Goal: Information Seeking & Learning: Check status

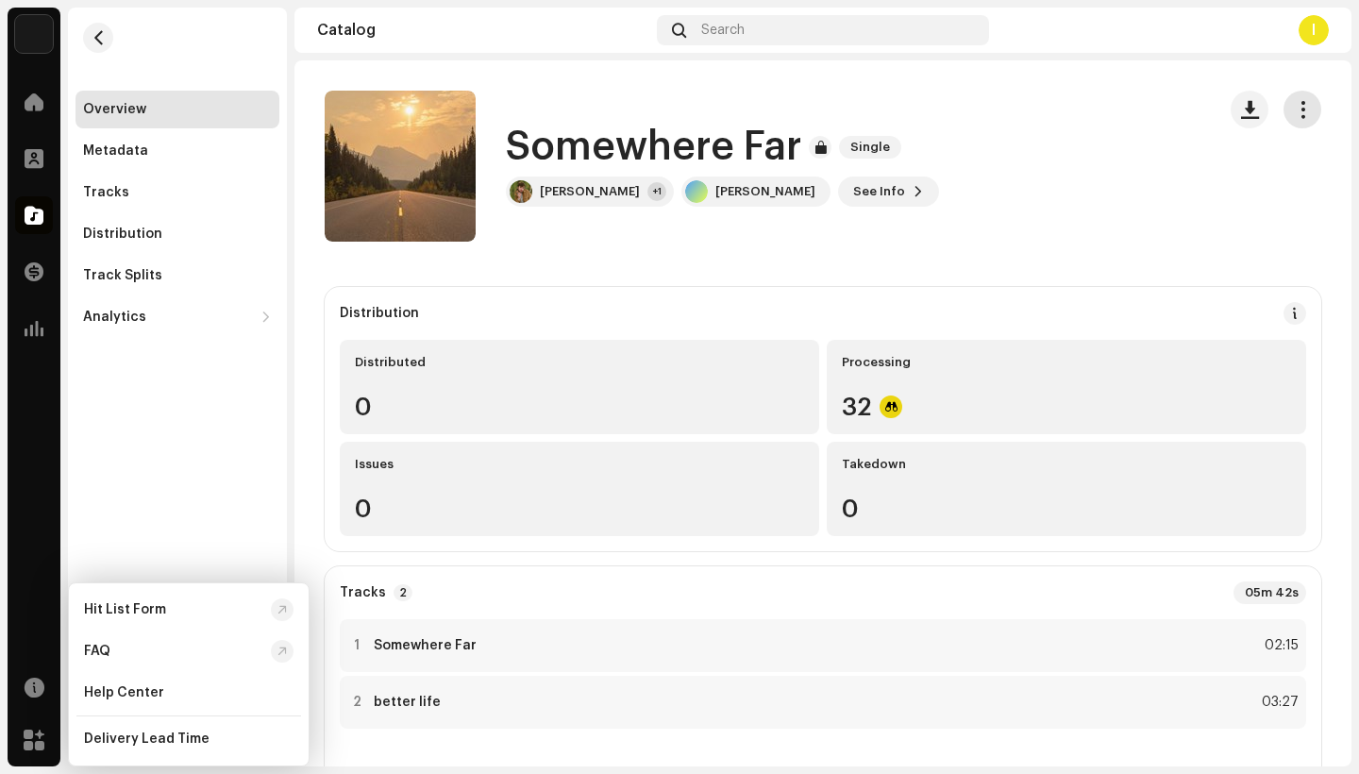
click at [1300, 111] on button "button" at bounding box center [1302, 110] width 38 height 38
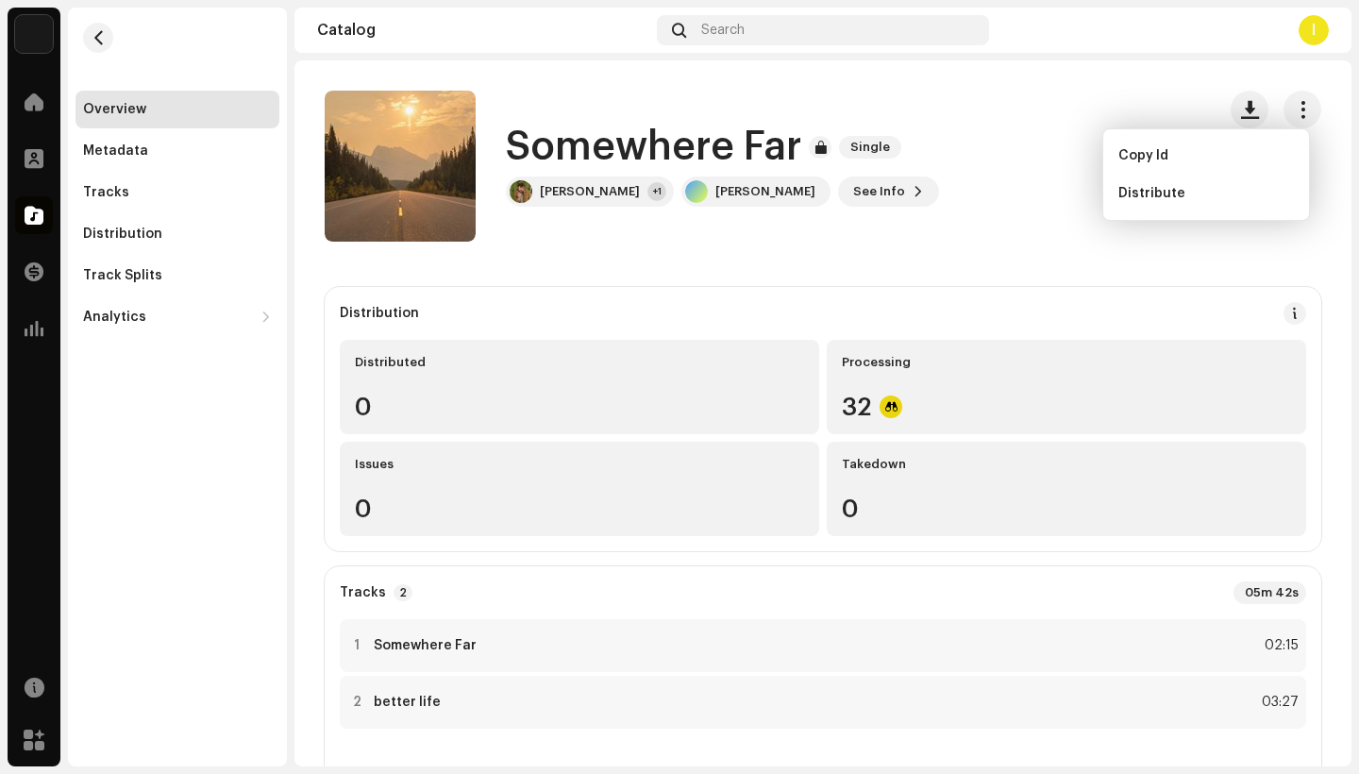
click at [1006, 187] on div "Somewhere Far Single [PERSON_NAME] +1 [PERSON_NAME] See Info" at bounding box center [763, 166] width 876 height 151
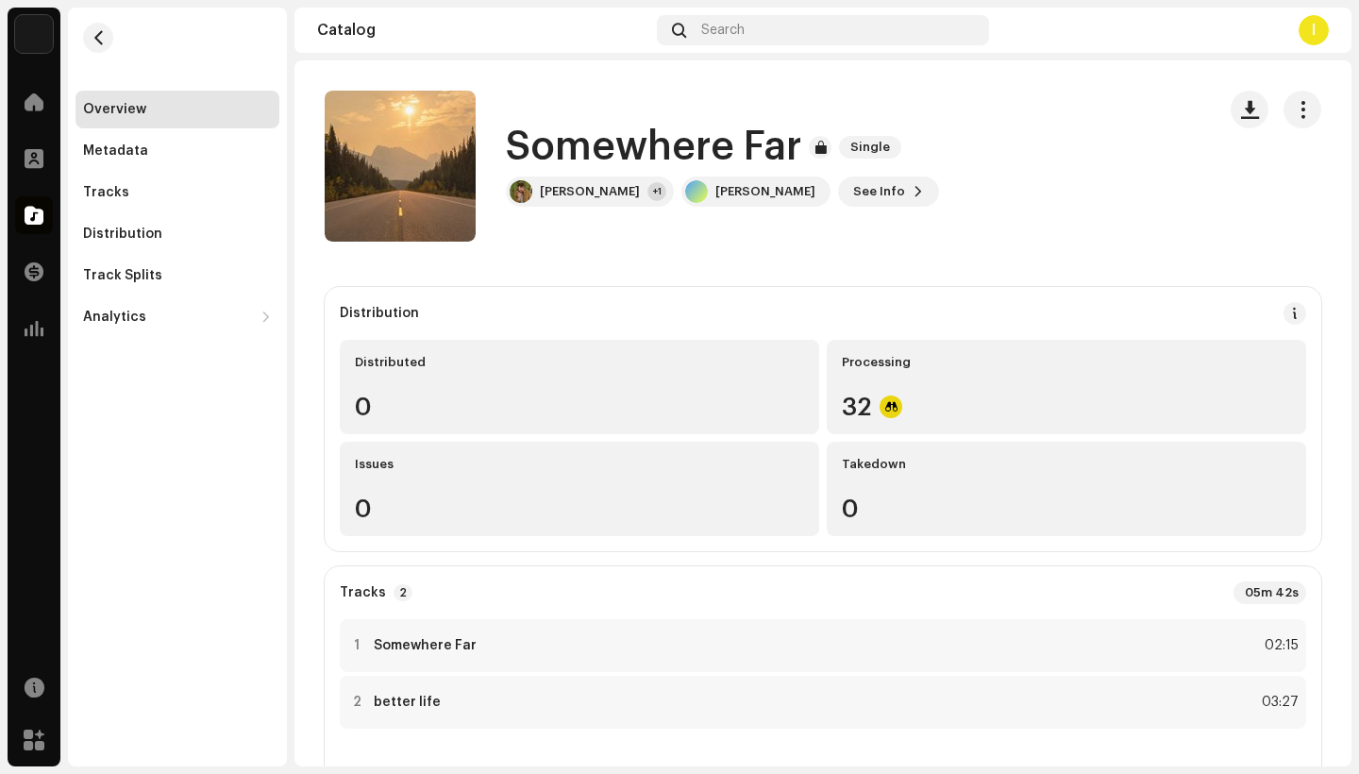
click at [603, 152] on h1 "Somewhere Far" at bounding box center [653, 146] width 295 height 43
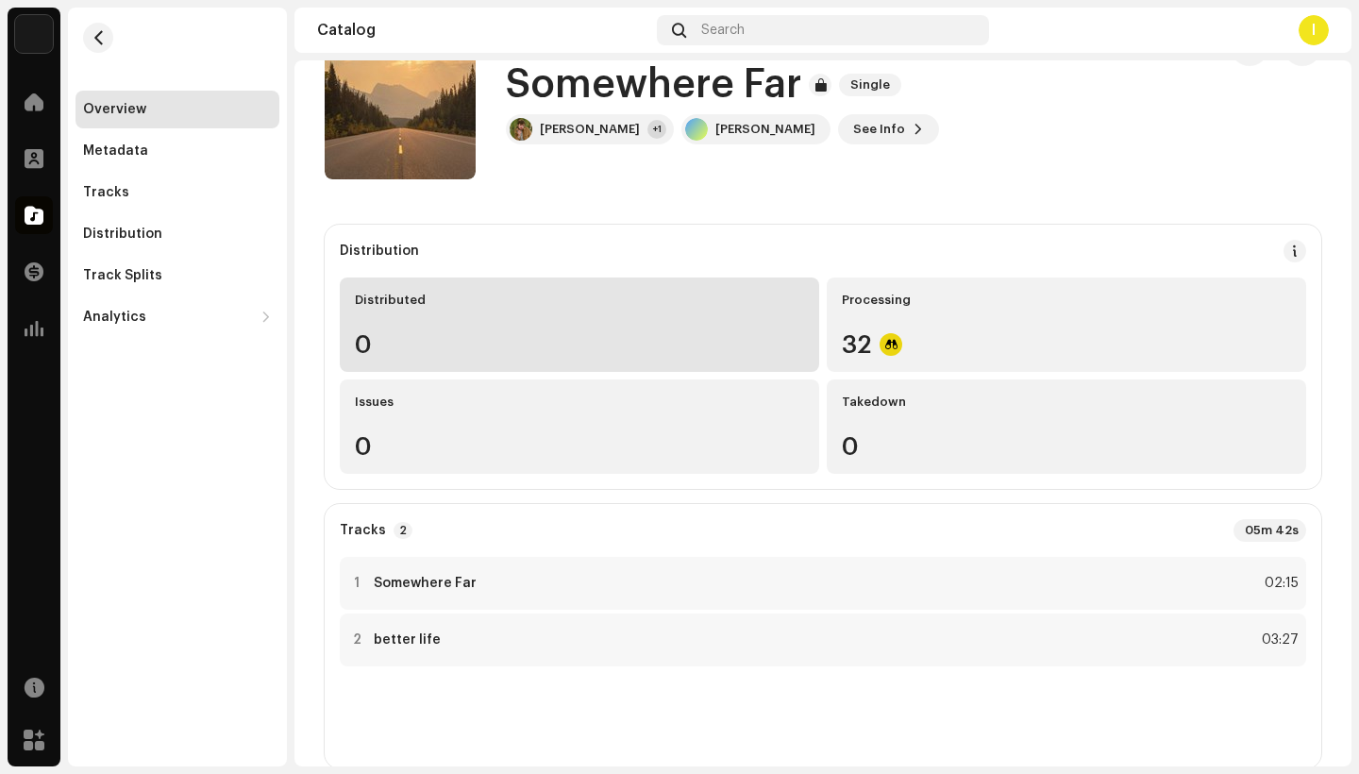
scroll to position [98, 0]
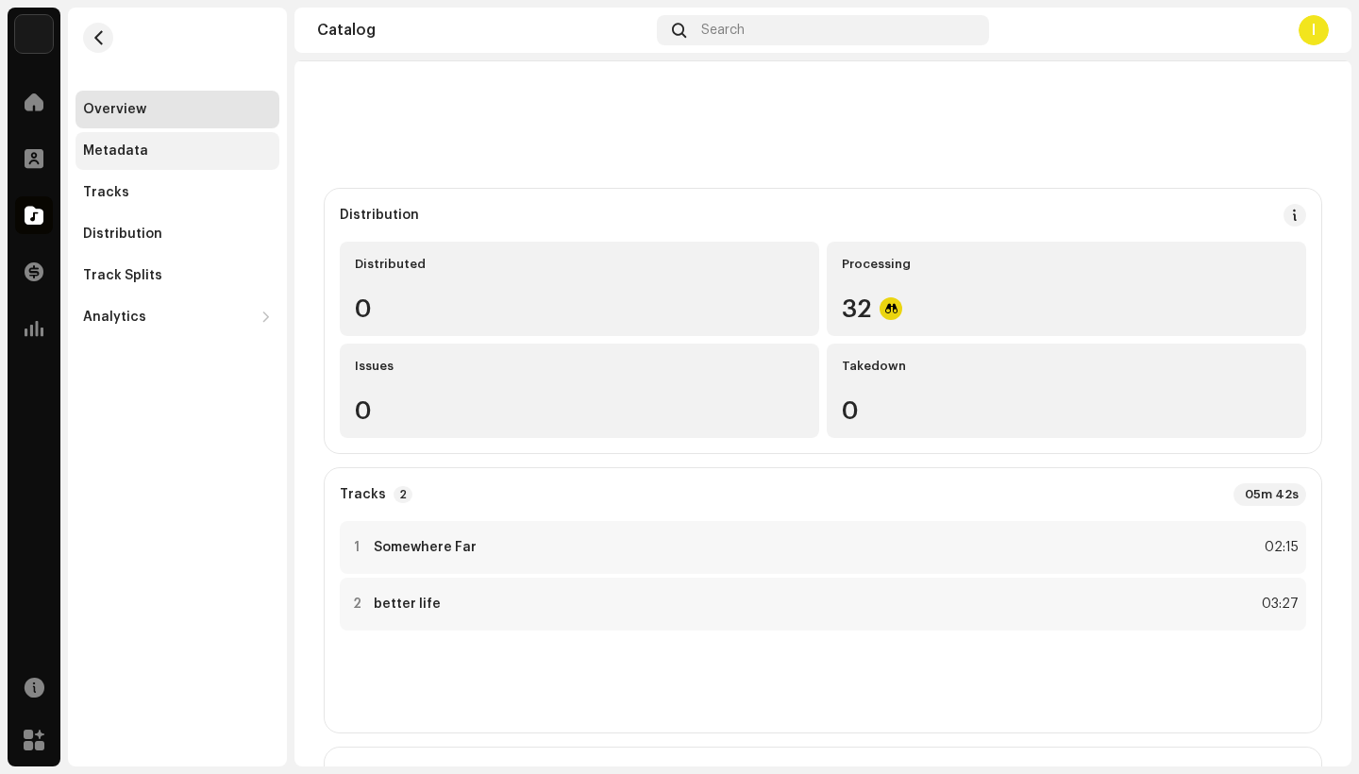
click at [133, 158] on div "Metadata" at bounding box center [115, 150] width 65 height 15
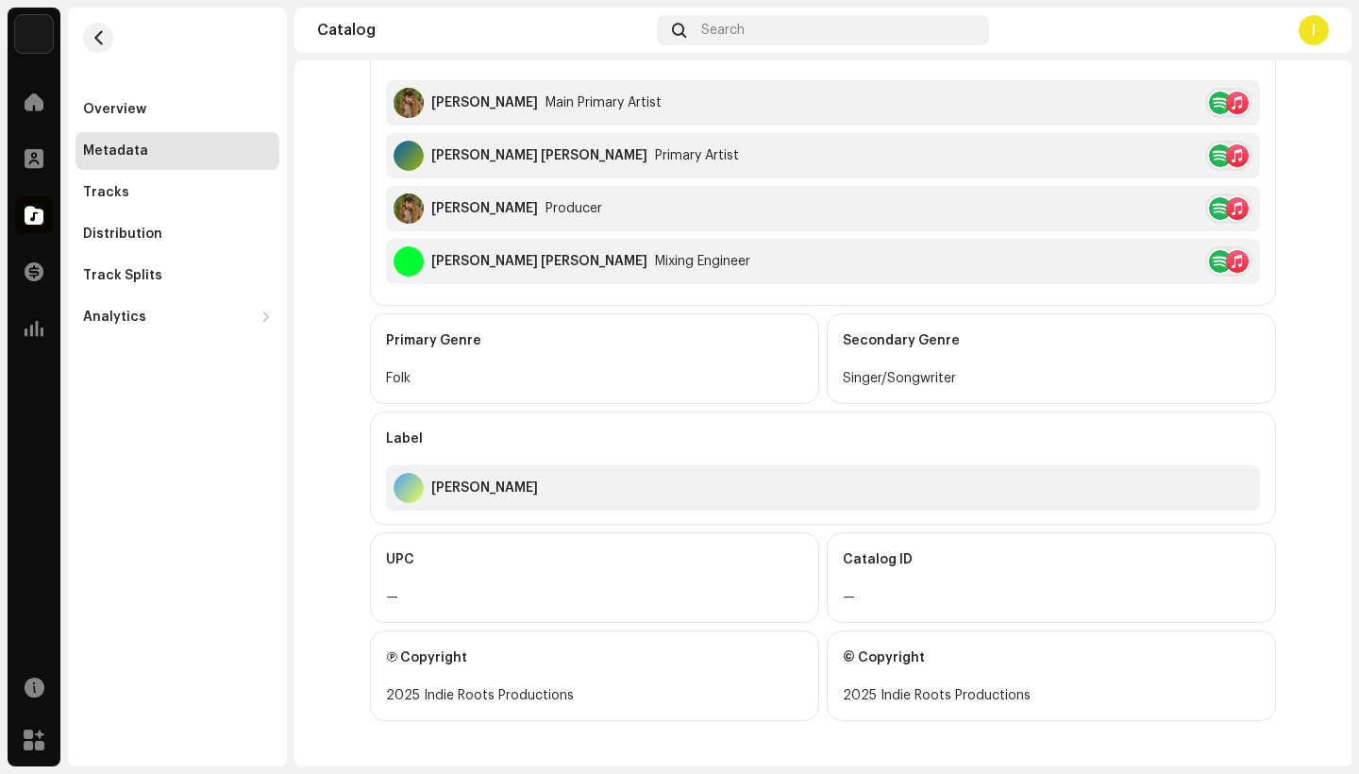
scroll to position [609, 0]
click at [138, 224] on div "Distribution" at bounding box center [177, 234] width 204 height 38
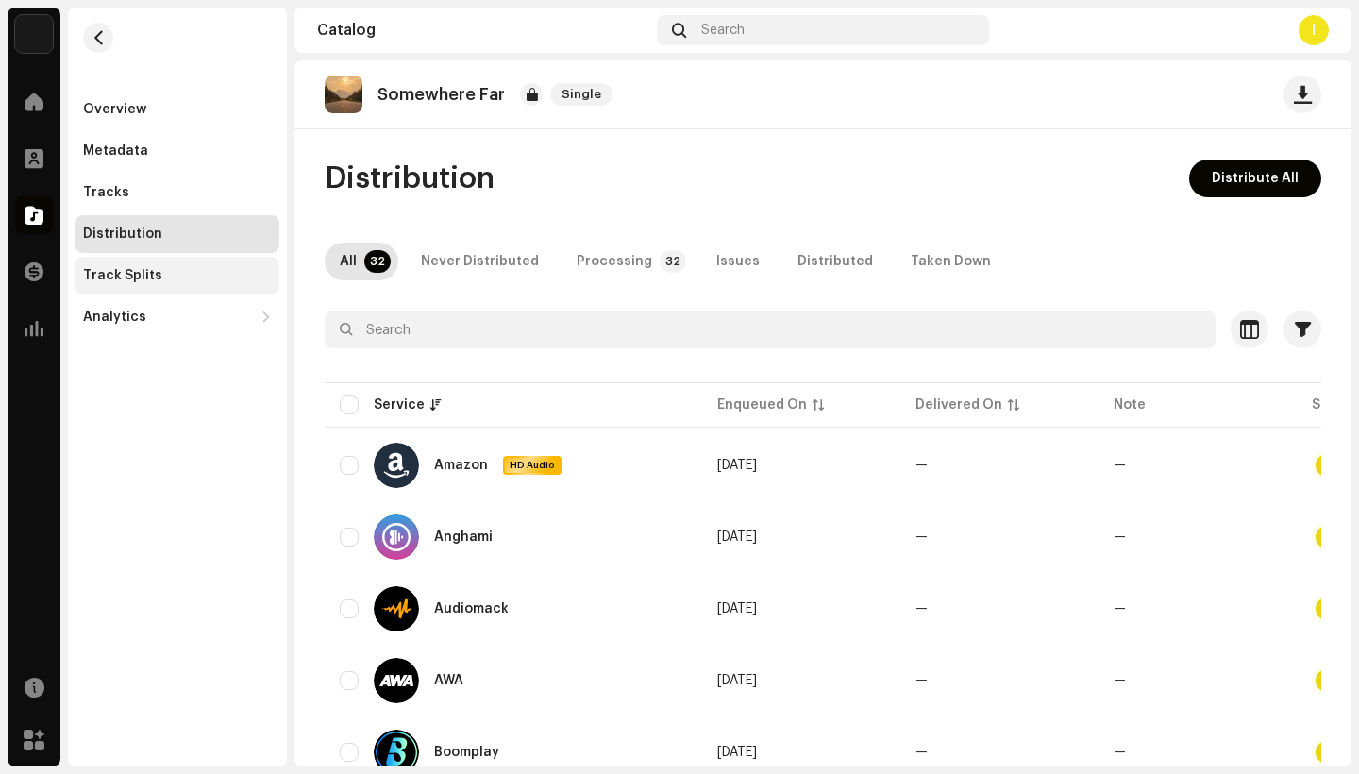
click at [155, 276] on div "Track Splits" at bounding box center [122, 275] width 79 height 15
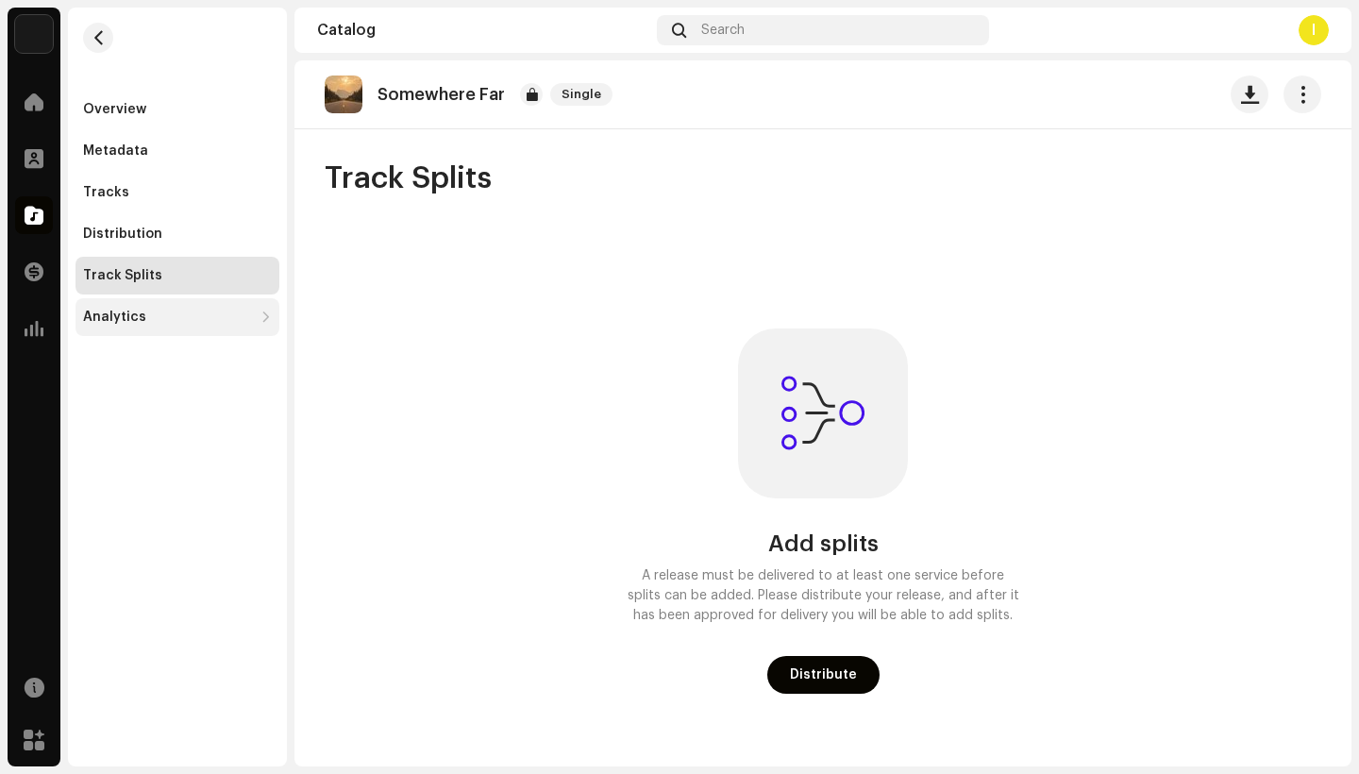
click at [151, 320] on div "Analytics" at bounding box center [168, 316] width 170 height 15
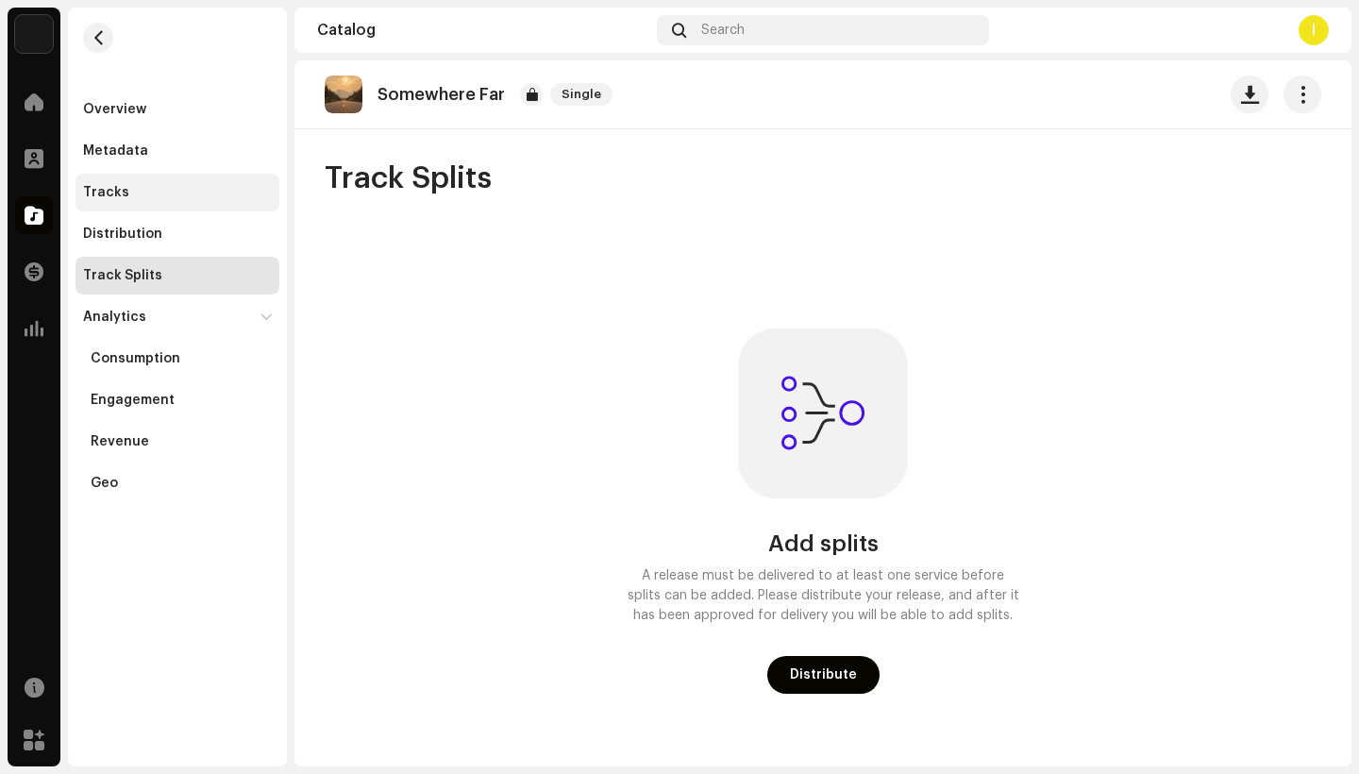
click at [135, 191] on div "Tracks" at bounding box center [177, 192] width 189 height 15
